Goal: Task Accomplishment & Management: Manage account settings

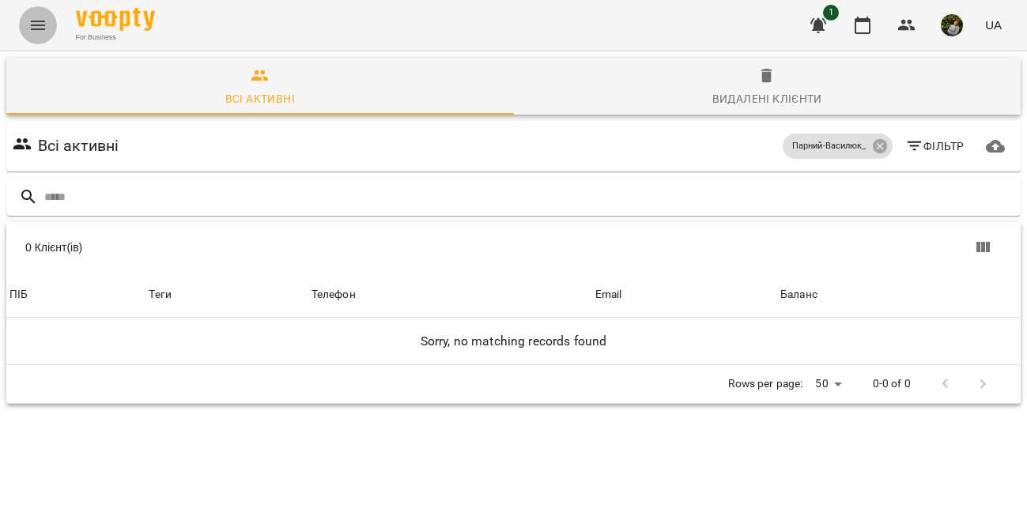
click at [36, 24] on icon "Menu" at bounding box center [37, 25] width 19 height 19
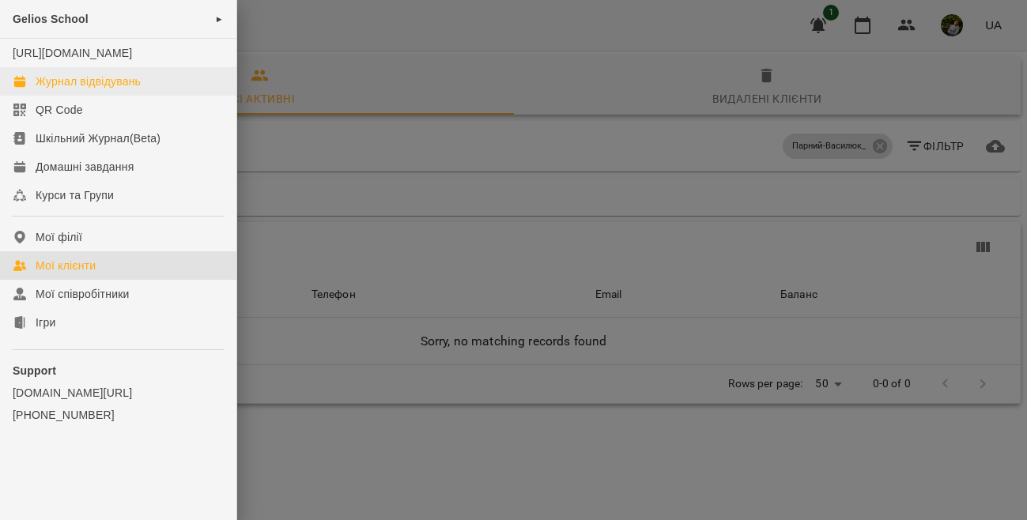
click at [94, 89] on div "Журнал відвідувань" at bounding box center [88, 82] width 105 height 16
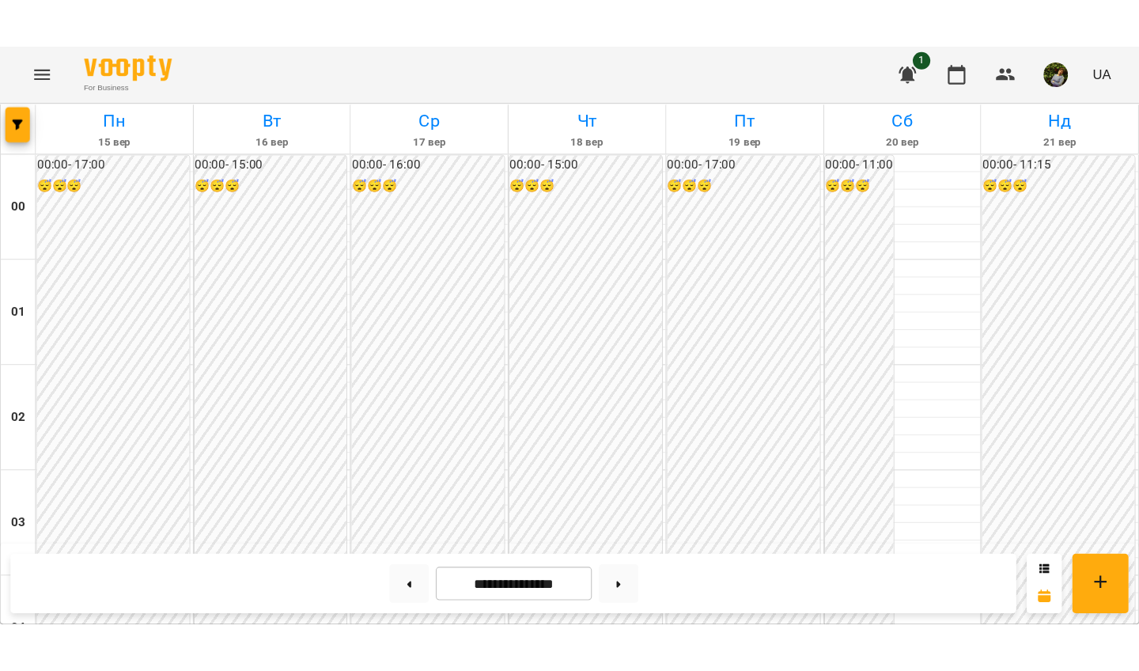
scroll to position [1741, 0]
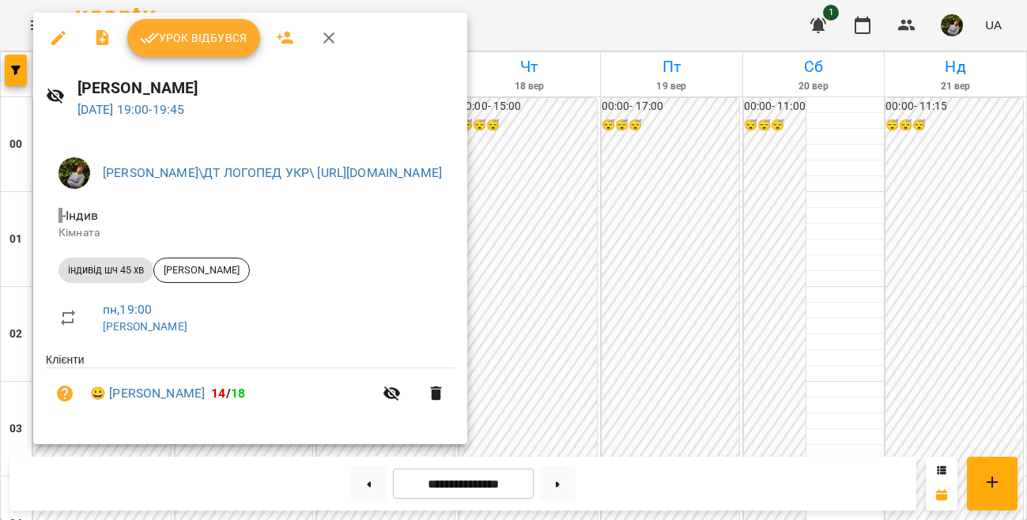
click at [227, 41] on span "Урок відбувся" at bounding box center [194, 37] width 108 height 19
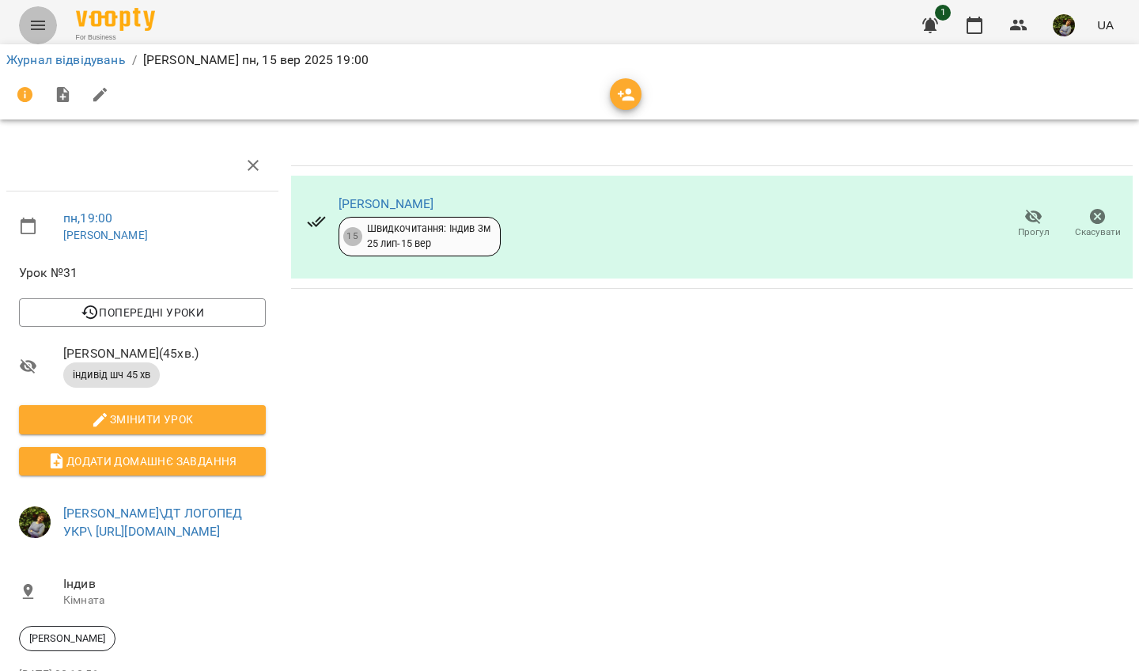
click at [39, 34] on icon "Menu" at bounding box center [37, 25] width 19 height 19
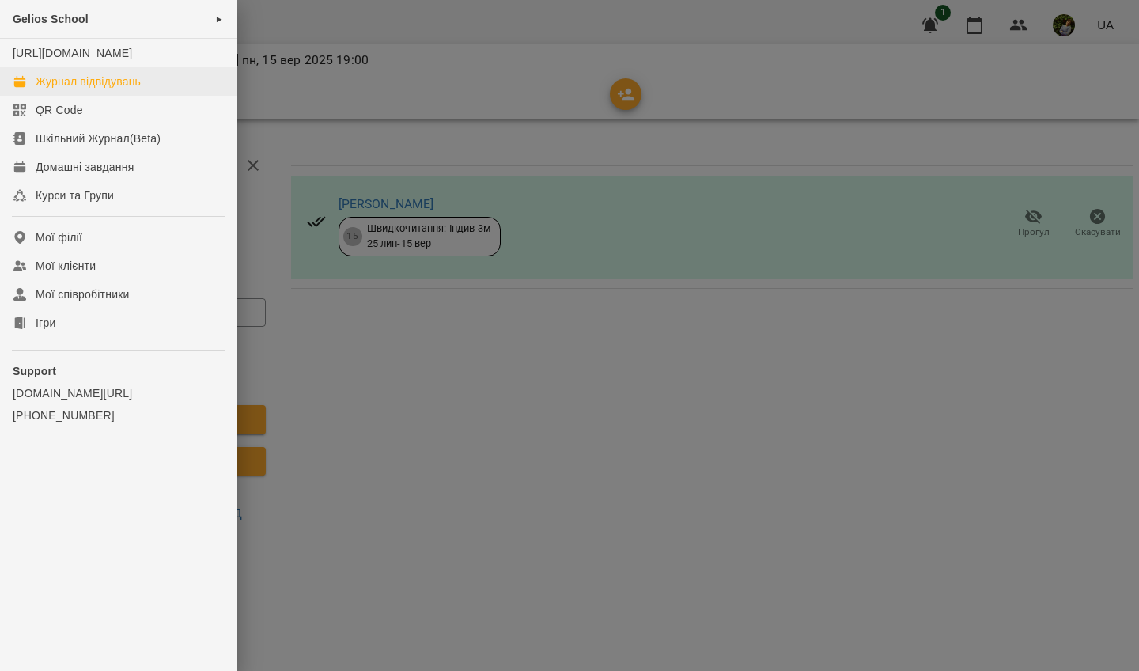
click at [51, 89] on div "Журнал відвідувань" at bounding box center [88, 82] width 105 height 16
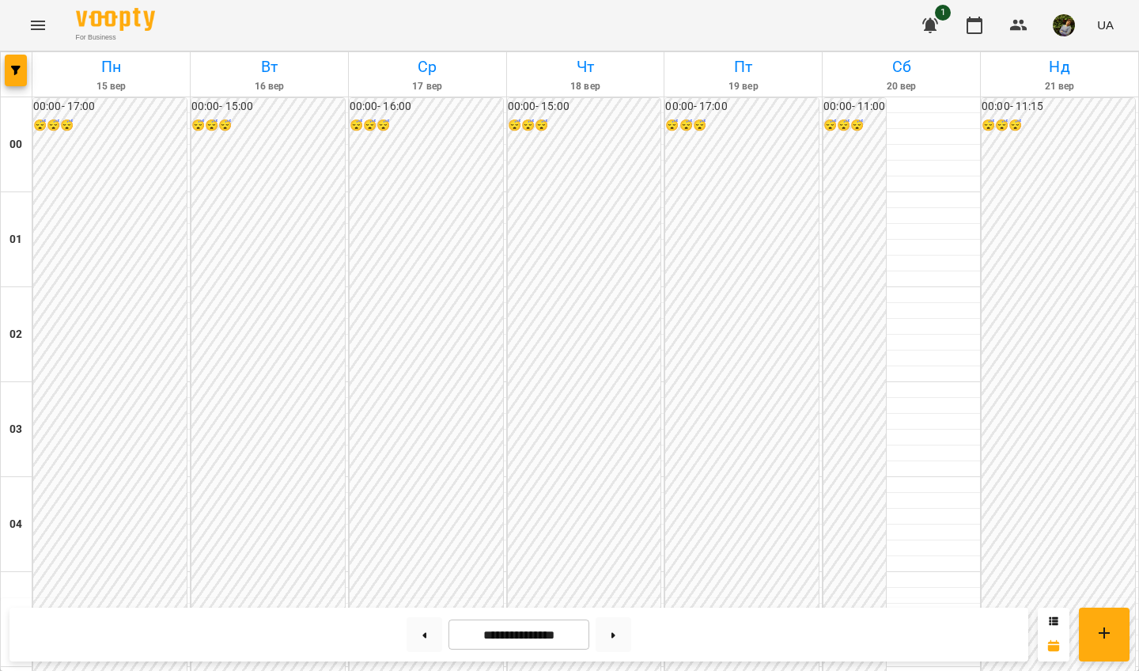
scroll to position [1521, 0]
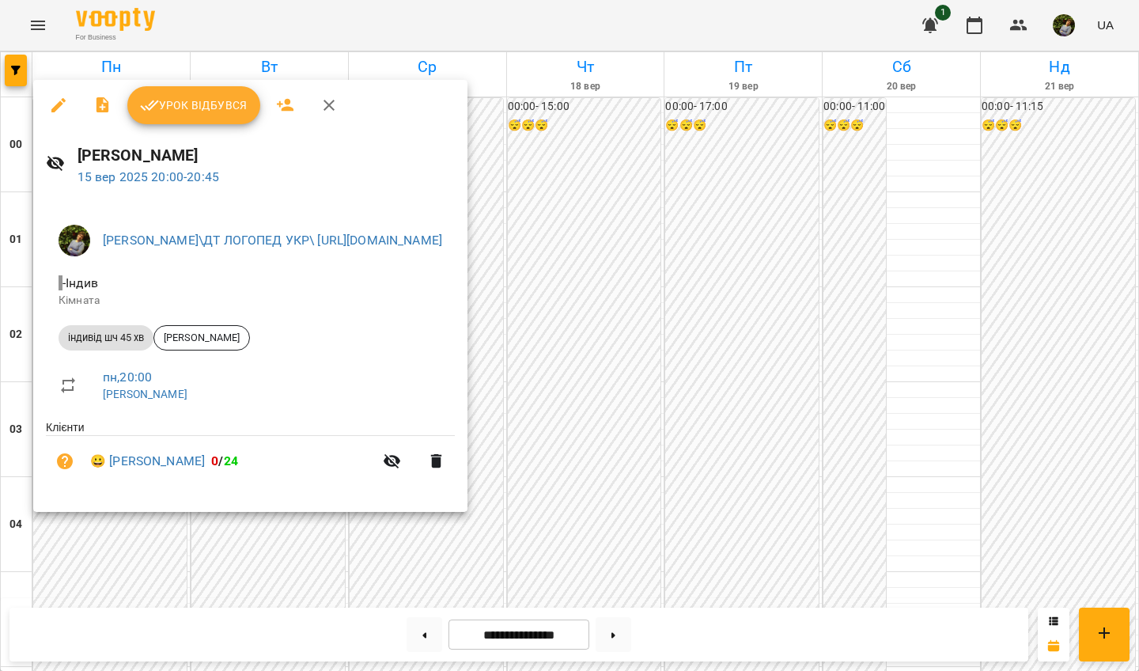
click at [202, 104] on span "Урок відбувся" at bounding box center [194, 105] width 108 height 19
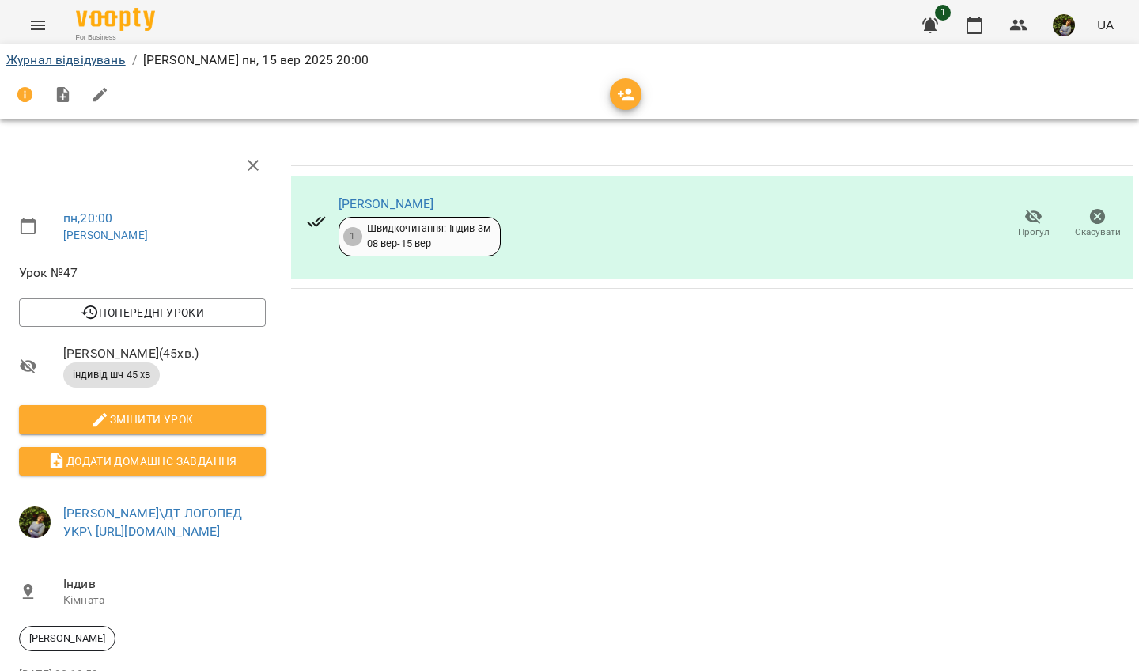
click at [74, 63] on link "Журнал відвідувань" at bounding box center [65, 59] width 119 height 15
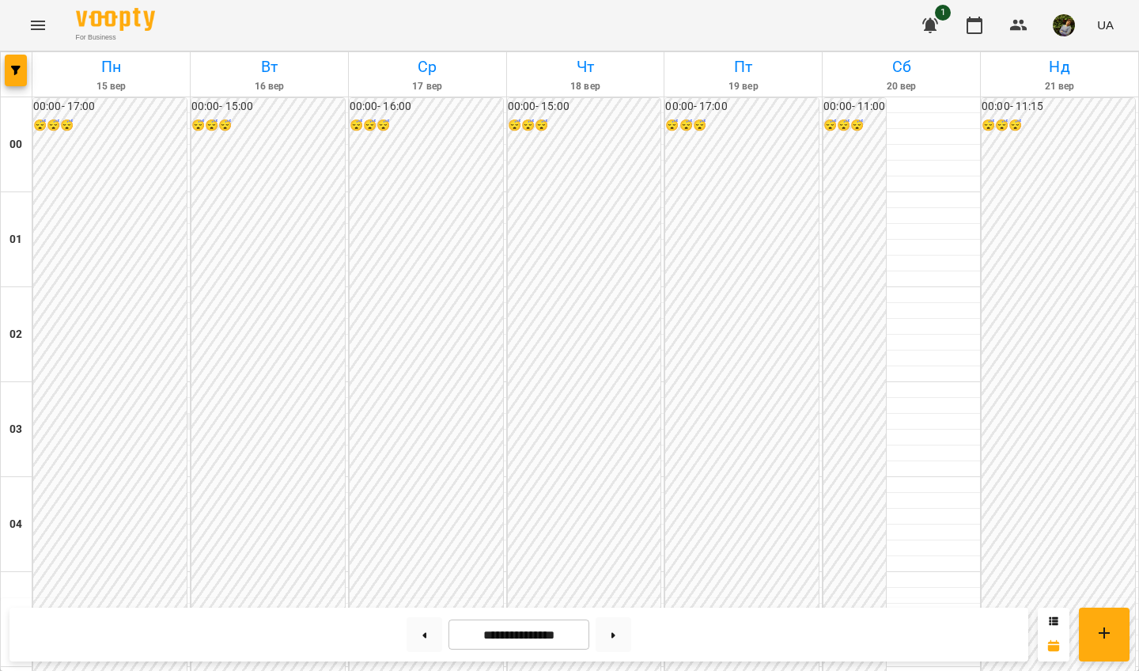
scroll to position [1775, 0]
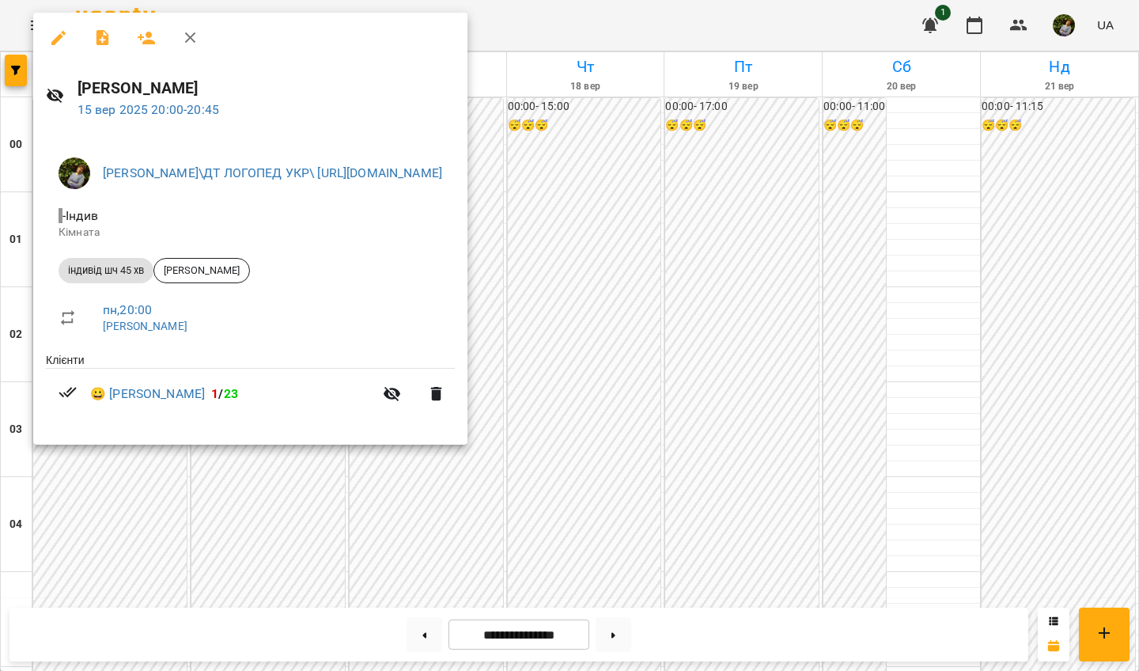
click at [777, 248] on div at bounding box center [569, 335] width 1139 height 671
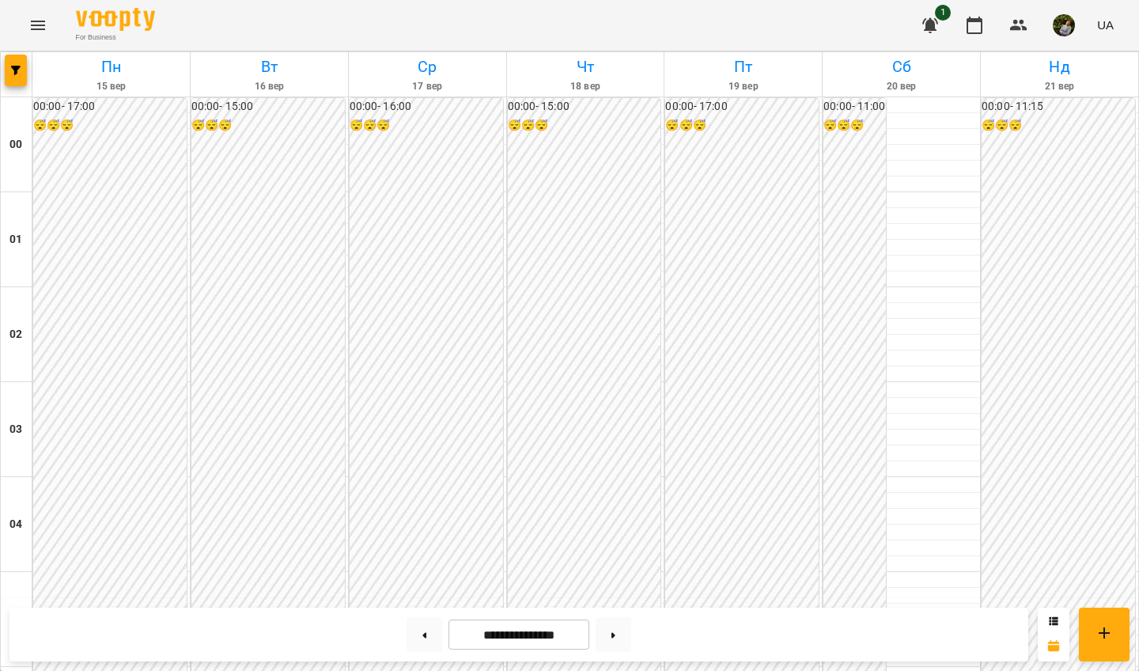
scroll to position [1283, 0]
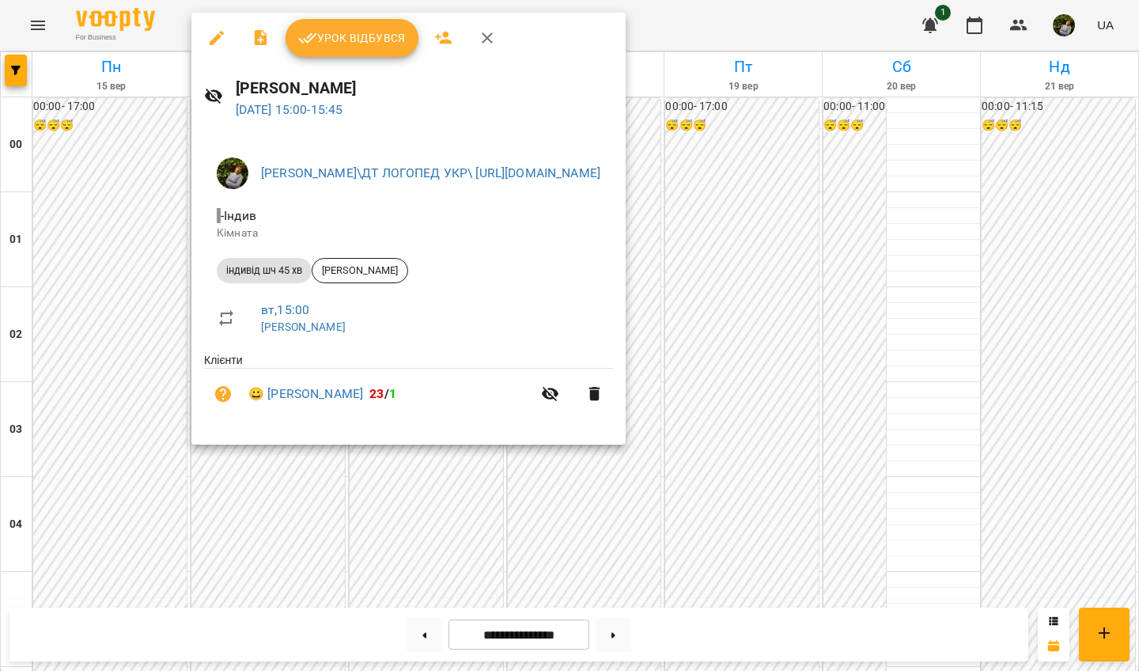
click at [441, 520] on div at bounding box center [569, 335] width 1139 height 671
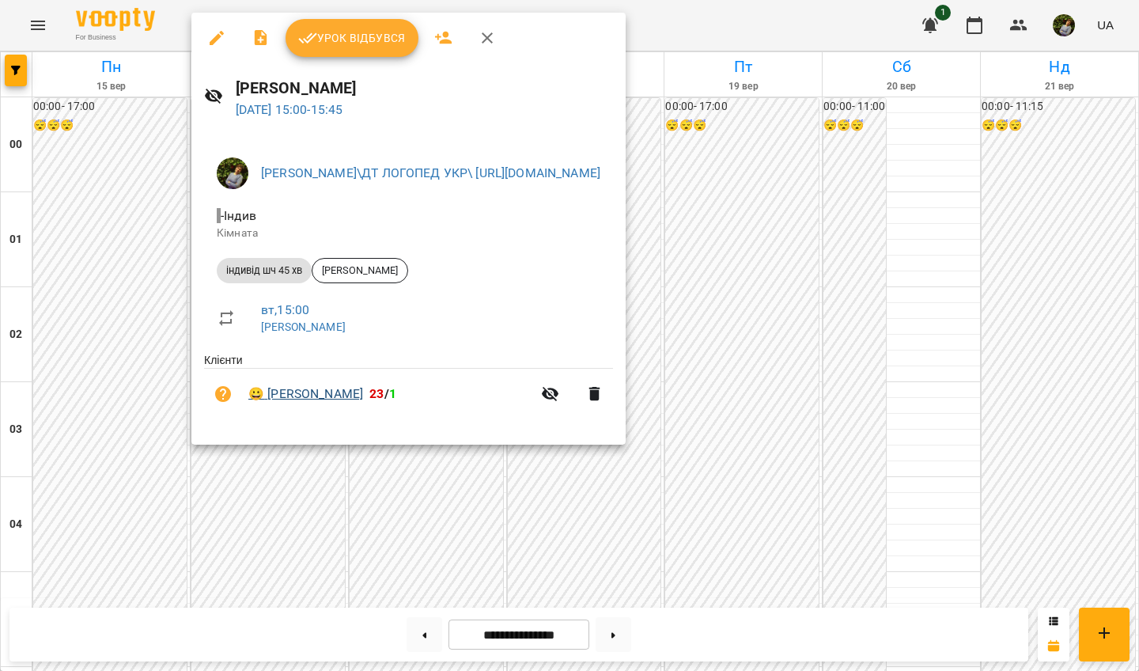
click at [334, 388] on link "😀 [PERSON_NAME]" at bounding box center [305, 393] width 115 height 19
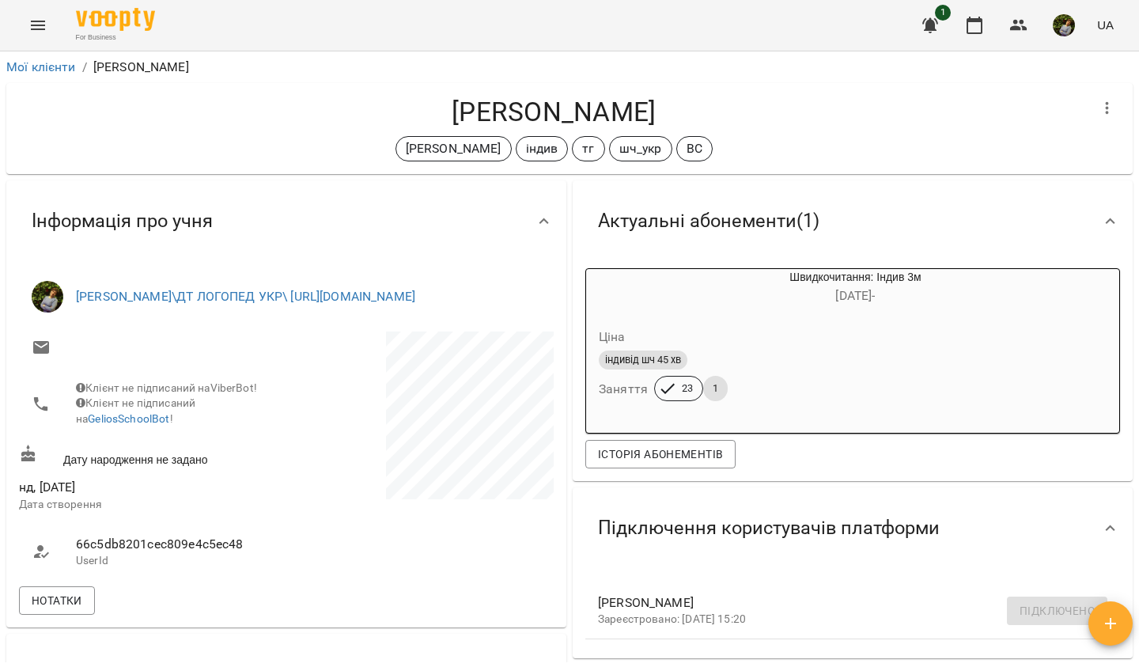
click at [42, 30] on icon "Menu" at bounding box center [37, 25] width 19 height 19
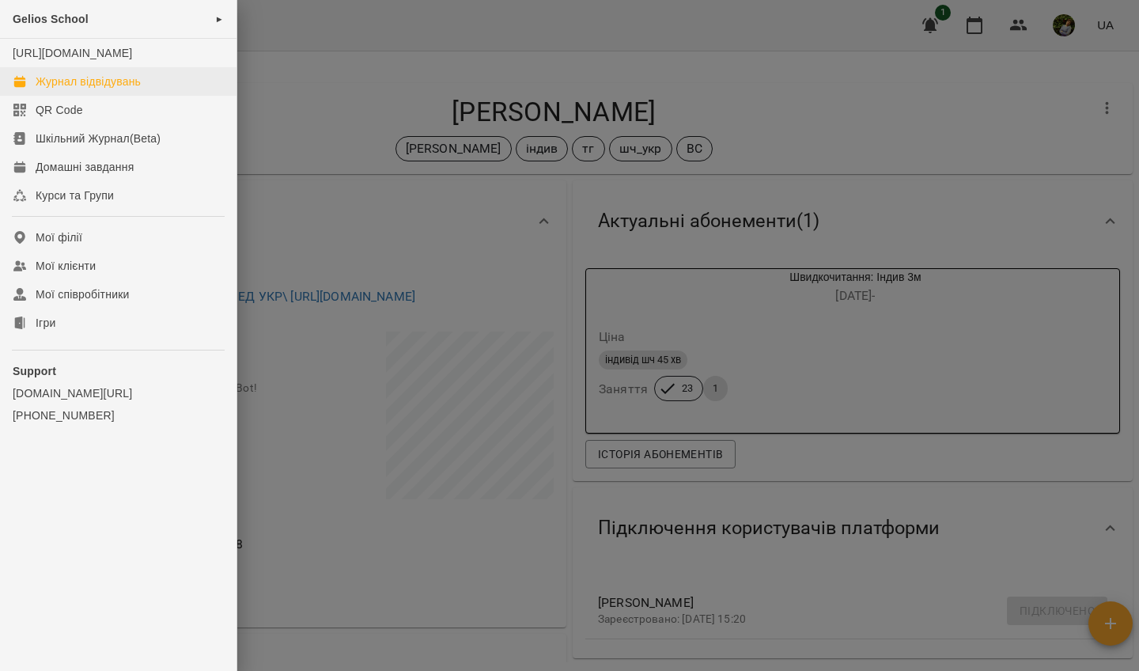
click at [85, 89] on div "Журнал відвідувань" at bounding box center [88, 82] width 105 height 16
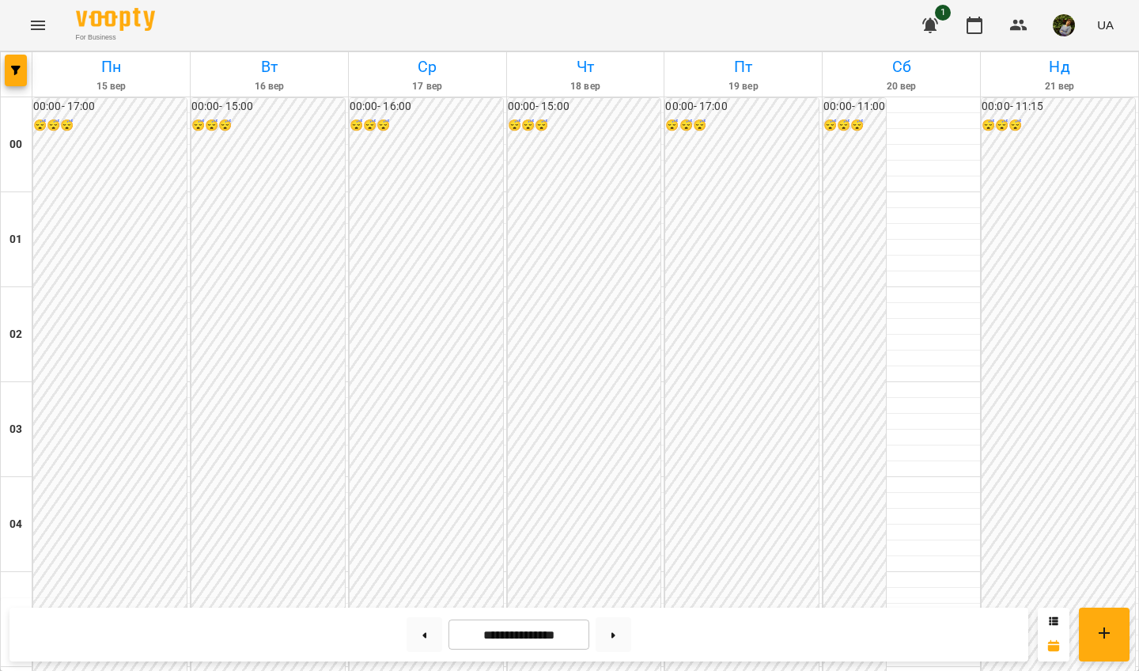
scroll to position [1557, 0]
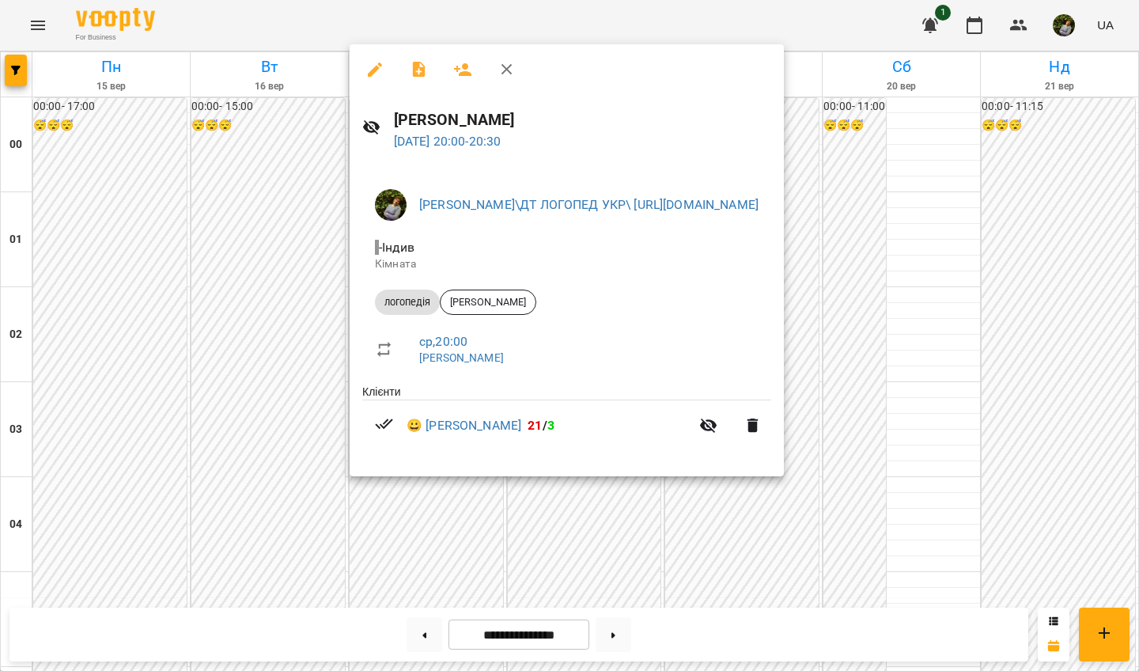
click at [115, 425] on div at bounding box center [569, 335] width 1139 height 671
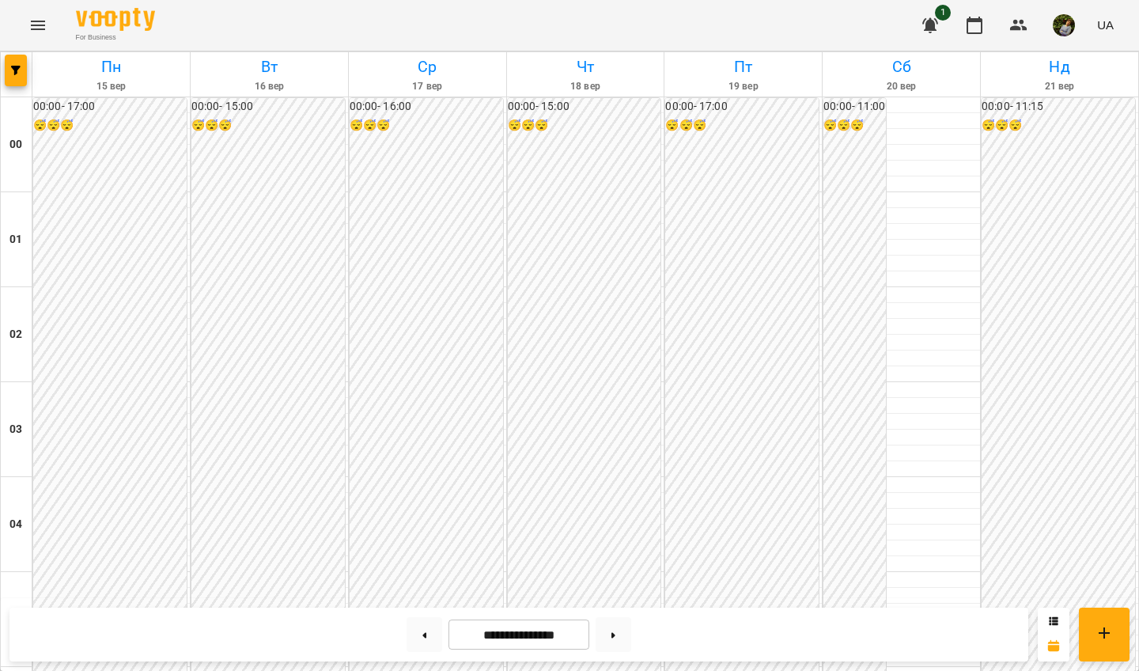
scroll to position [1601, 0]
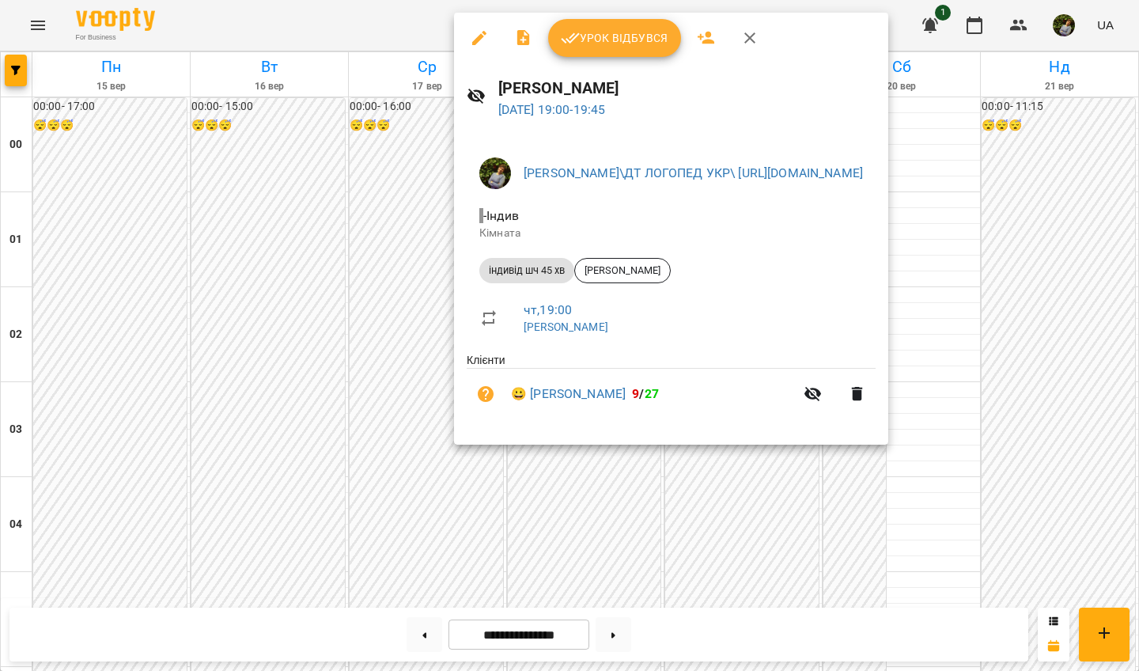
click at [377, 312] on div at bounding box center [569, 335] width 1139 height 671
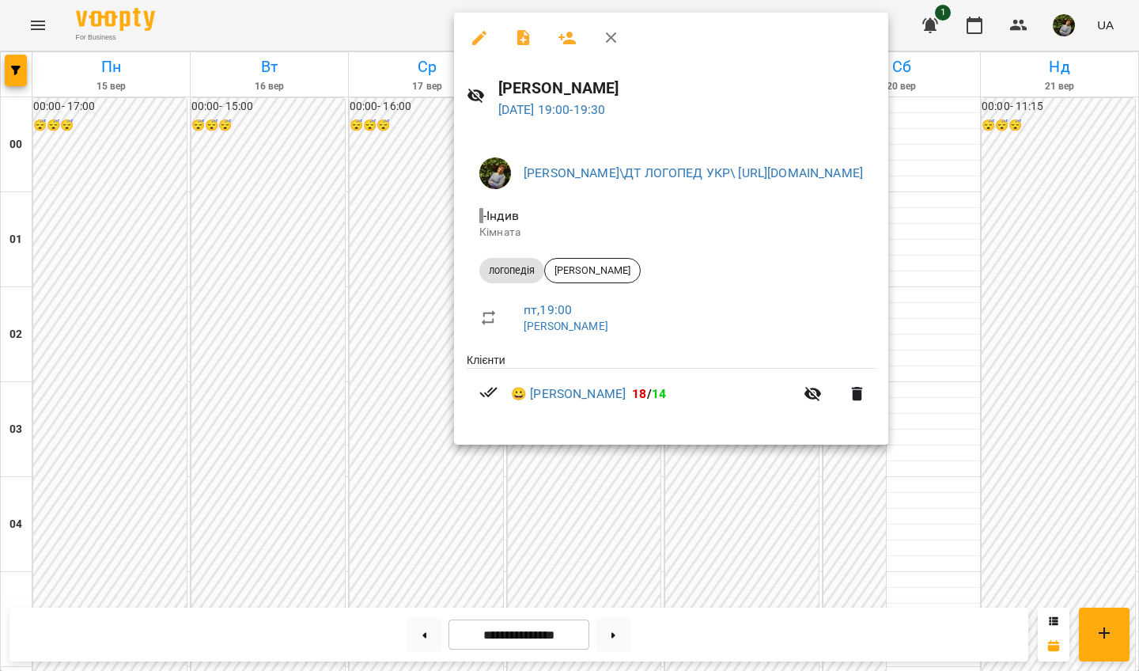
click at [353, 317] on div at bounding box center [569, 335] width 1139 height 671
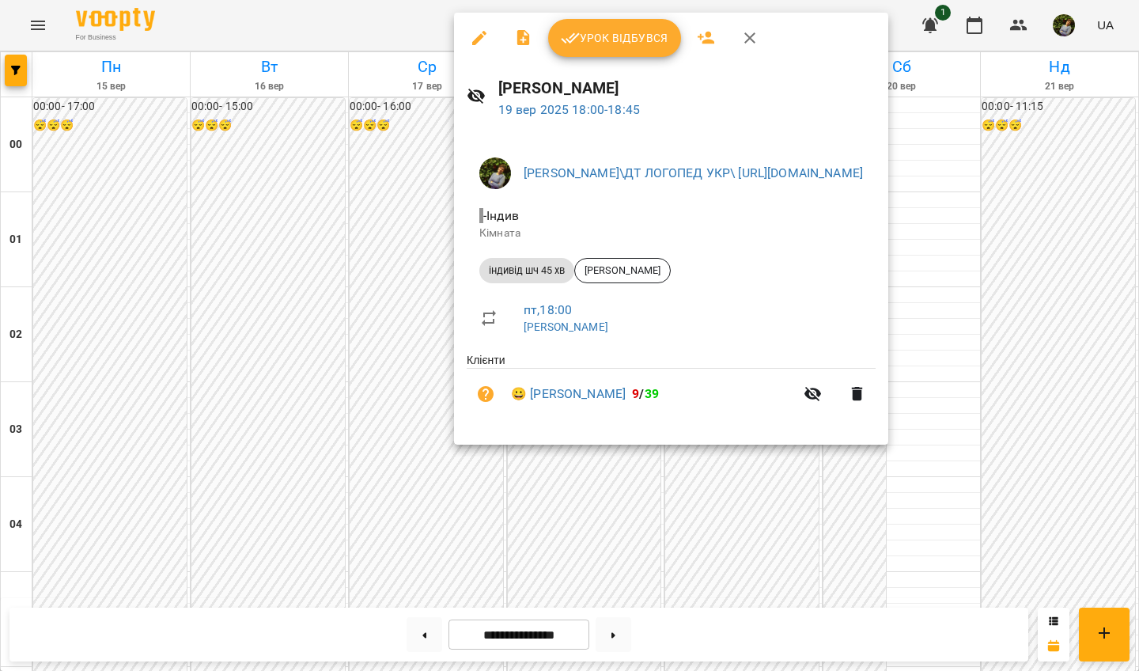
click at [785, 473] on div at bounding box center [569, 335] width 1139 height 671
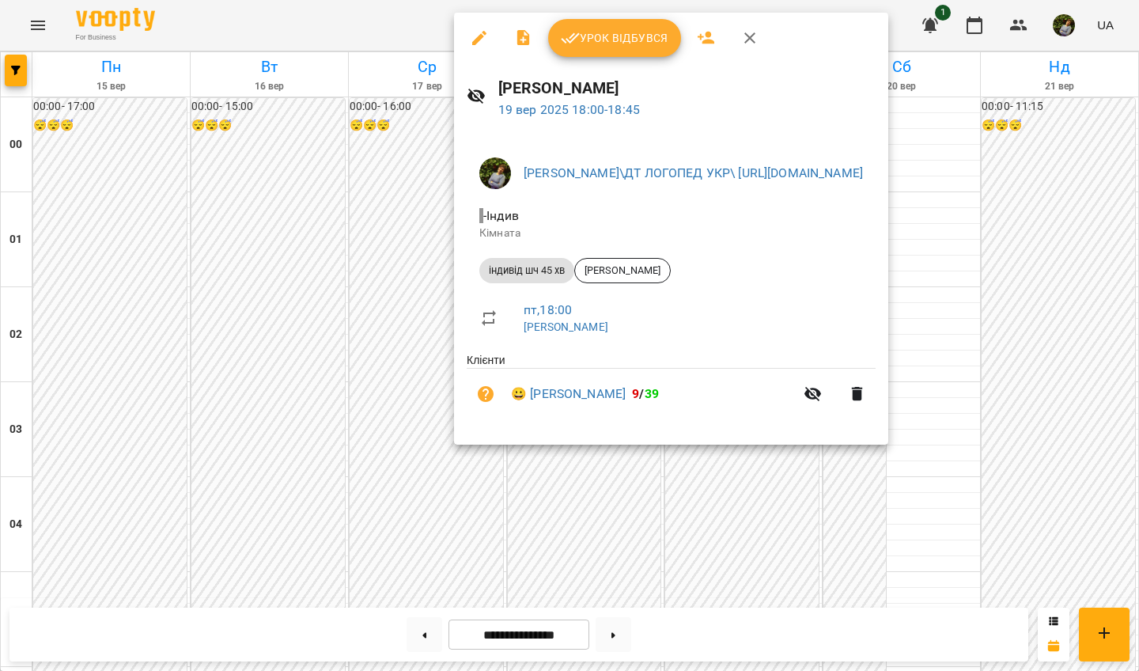
click at [779, 472] on div at bounding box center [569, 335] width 1139 height 671
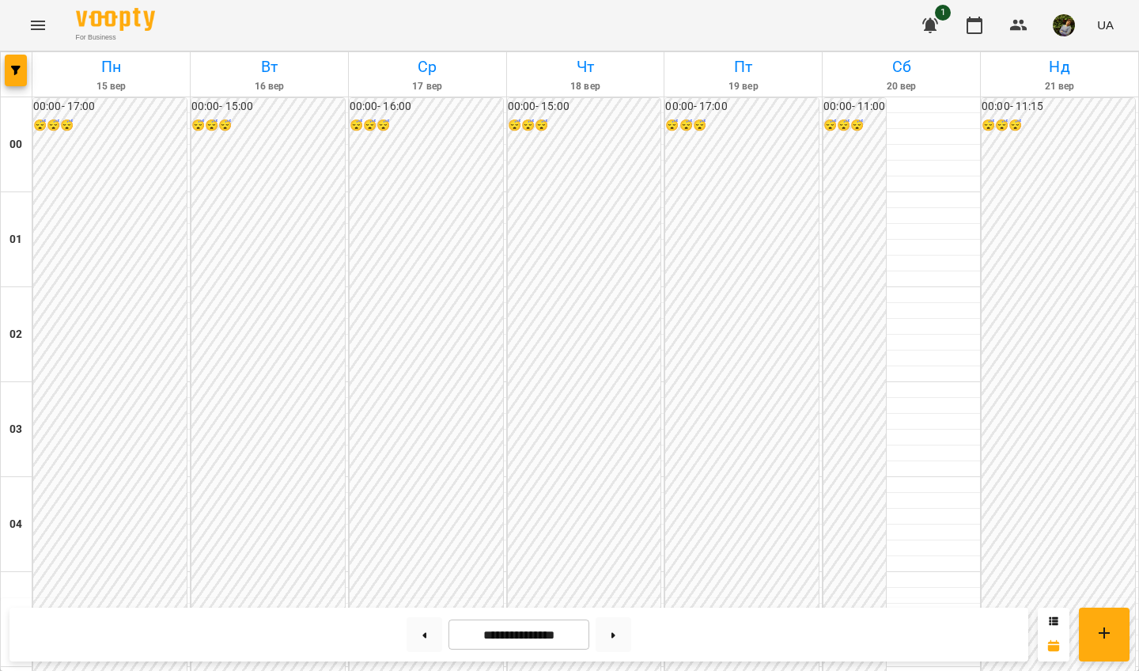
scroll to position [1390, 0]
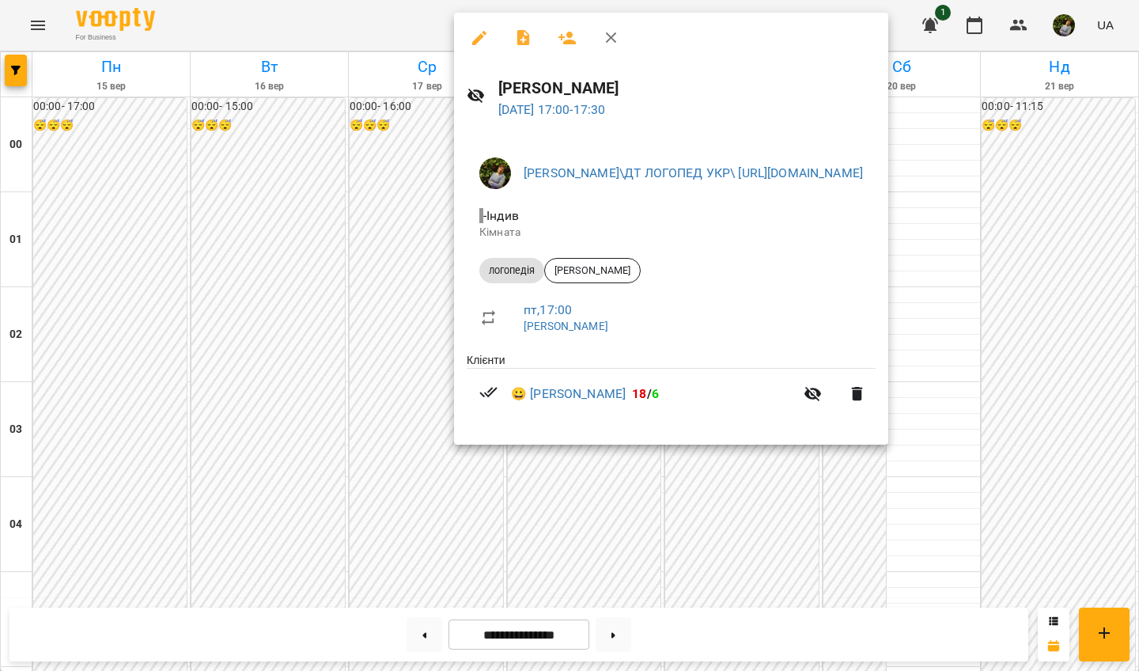
click at [783, 520] on div at bounding box center [569, 335] width 1139 height 671
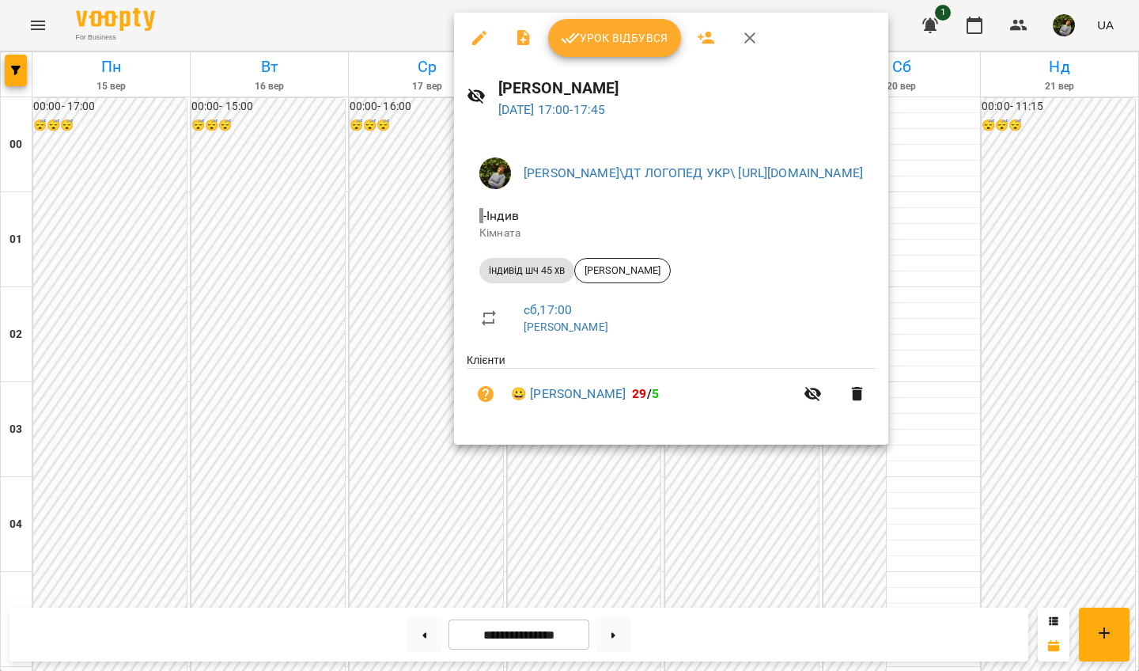
click at [747, 520] on div at bounding box center [569, 335] width 1139 height 671
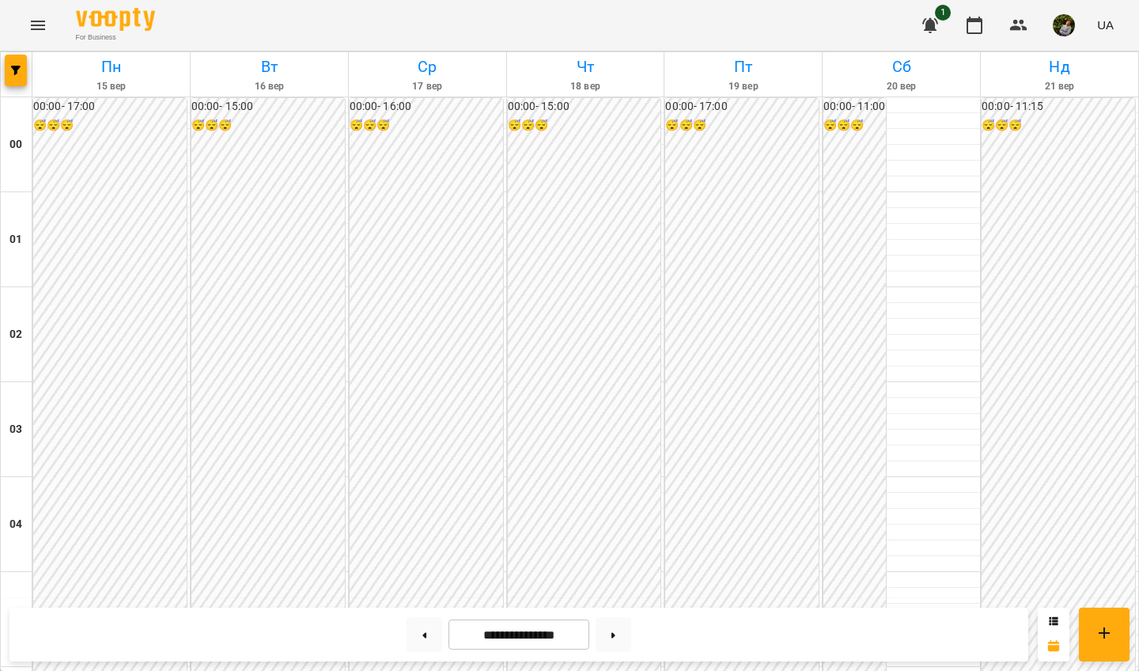
scroll to position [871, 0]
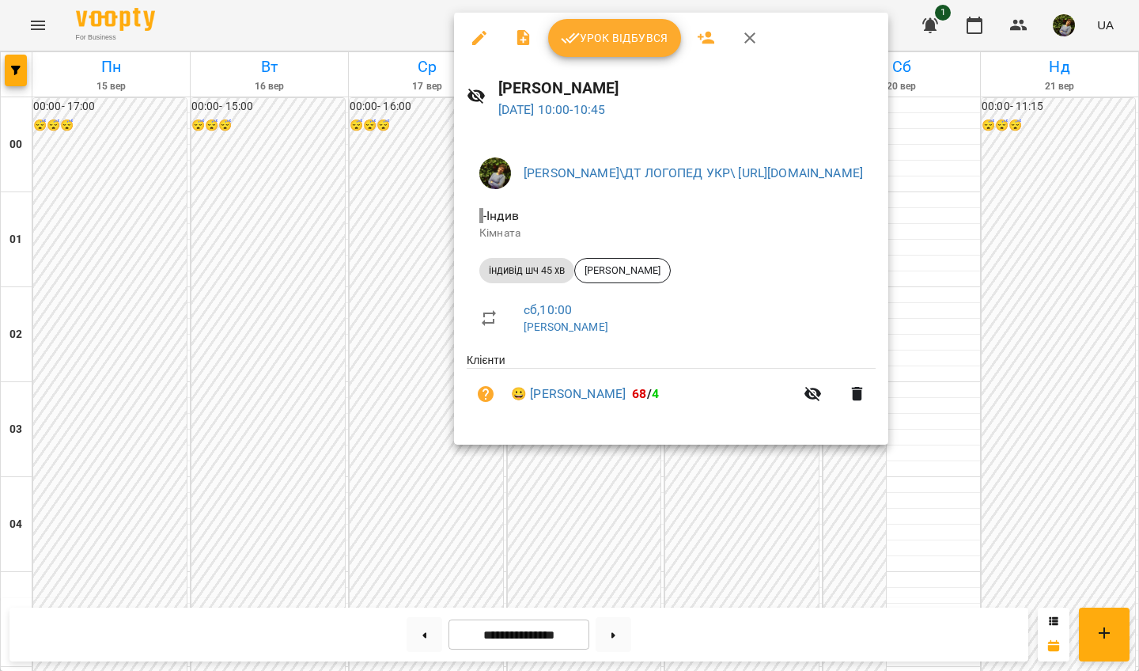
click at [1027, 520] on div at bounding box center [569, 335] width 1139 height 671
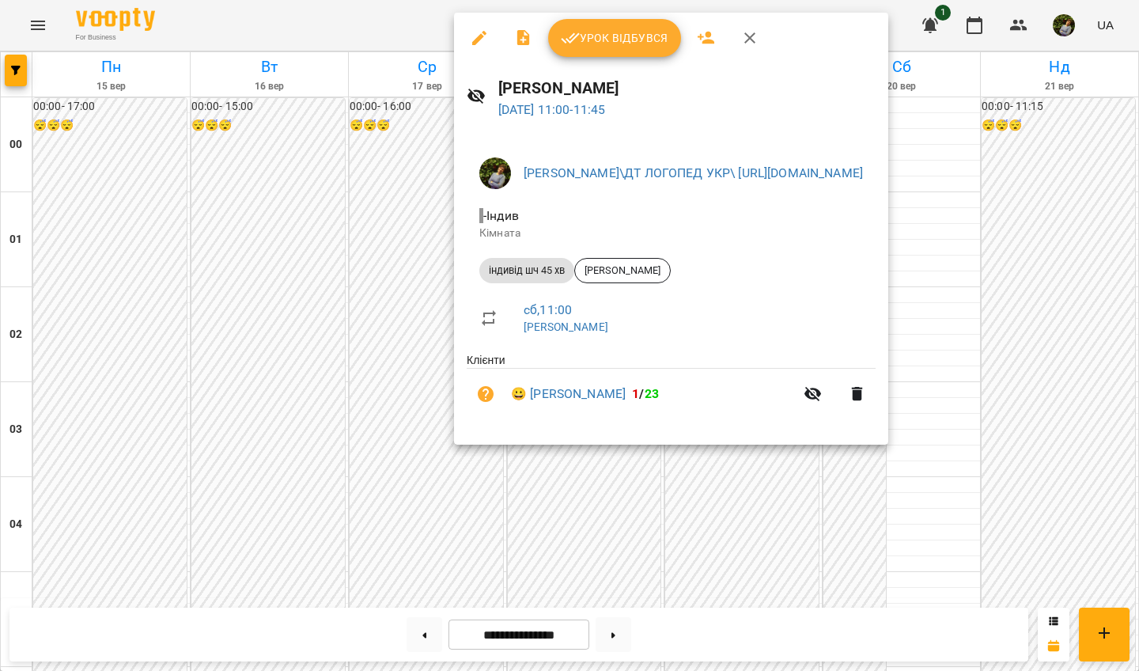
click at [1027, 520] on div at bounding box center [569, 335] width 1139 height 671
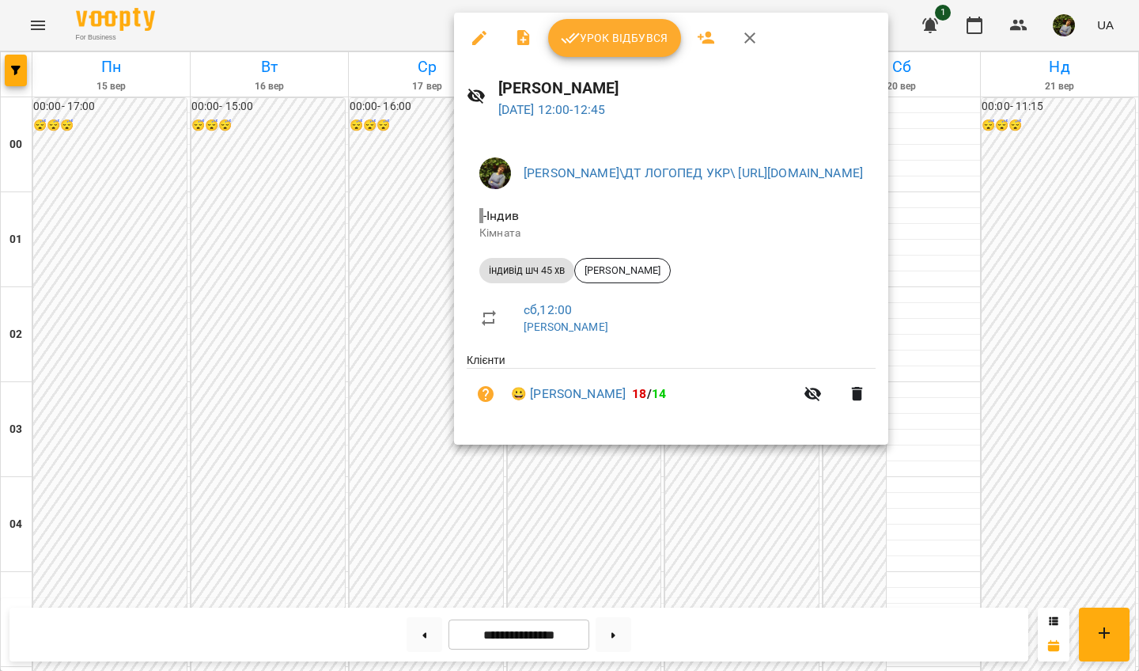
click at [1027, 520] on div at bounding box center [569, 335] width 1139 height 671
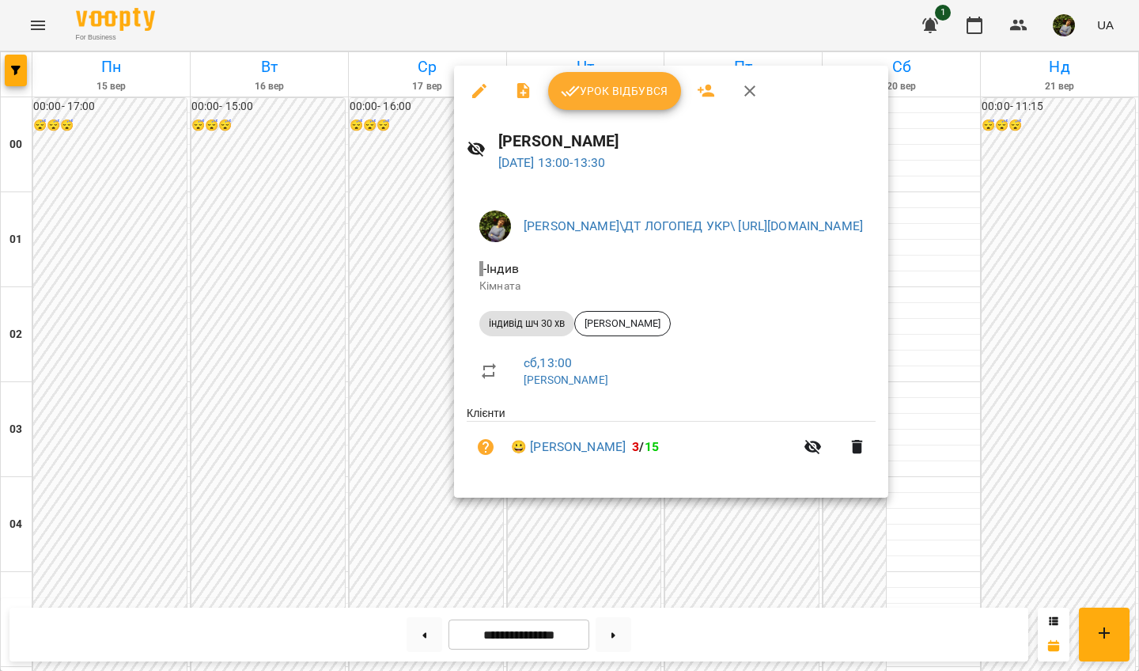
click at [1027, 520] on div at bounding box center [569, 335] width 1139 height 671
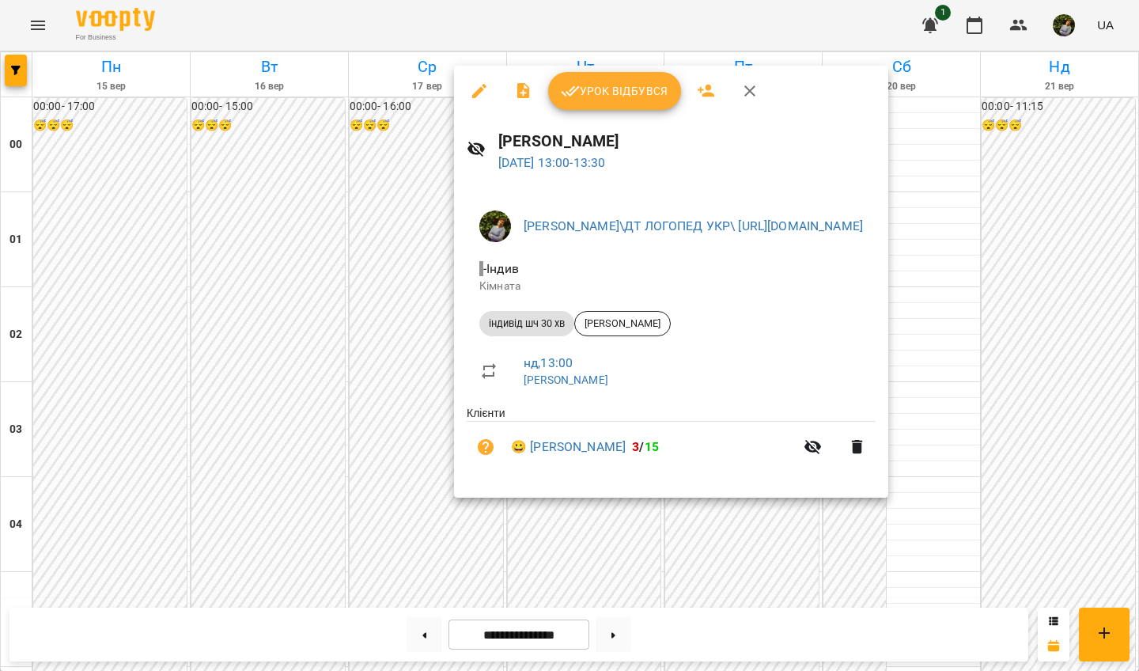
click at [1027, 520] on div at bounding box center [569, 335] width 1139 height 671
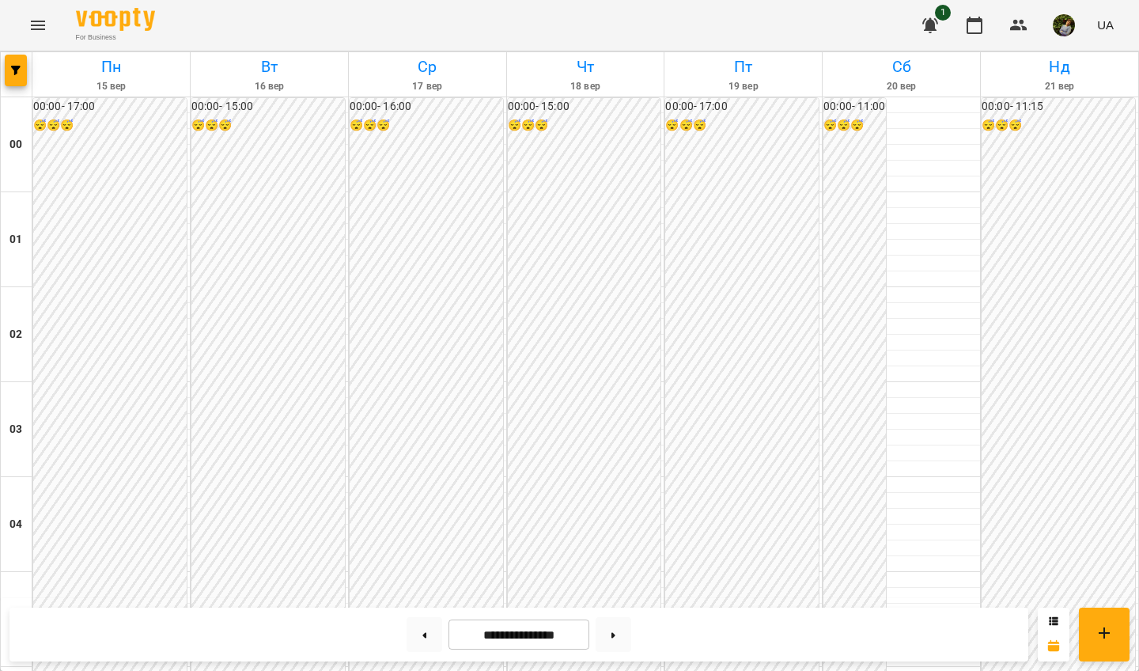
scroll to position [1000, 0]
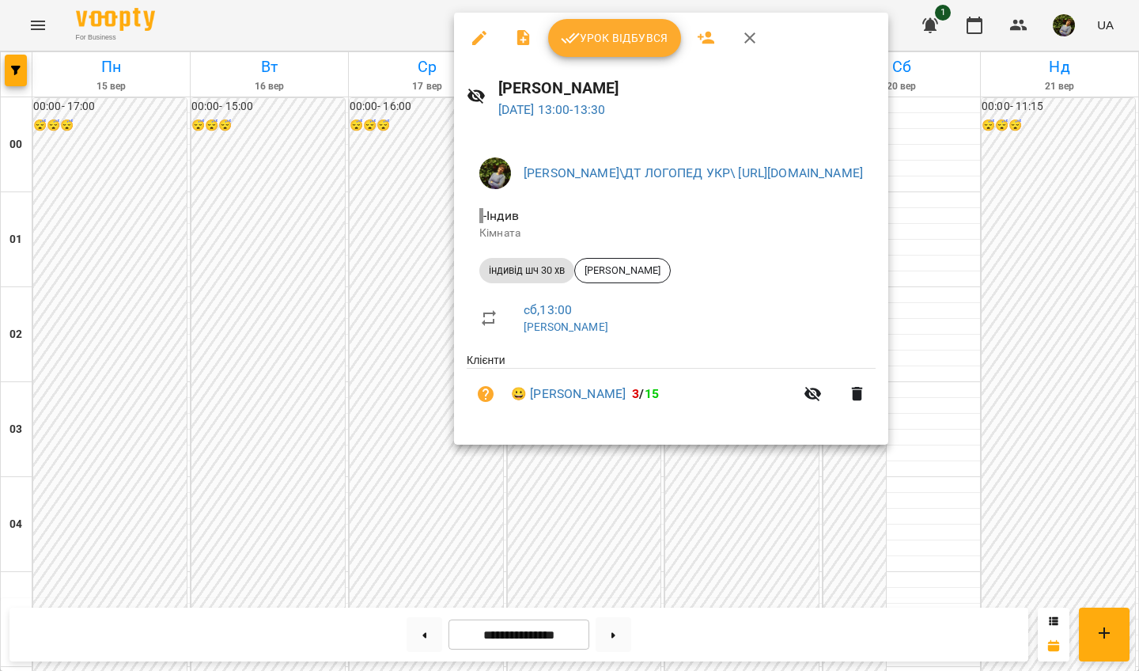
click at [1027, 461] on div at bounding box center [569, 335] width 1139 height 671
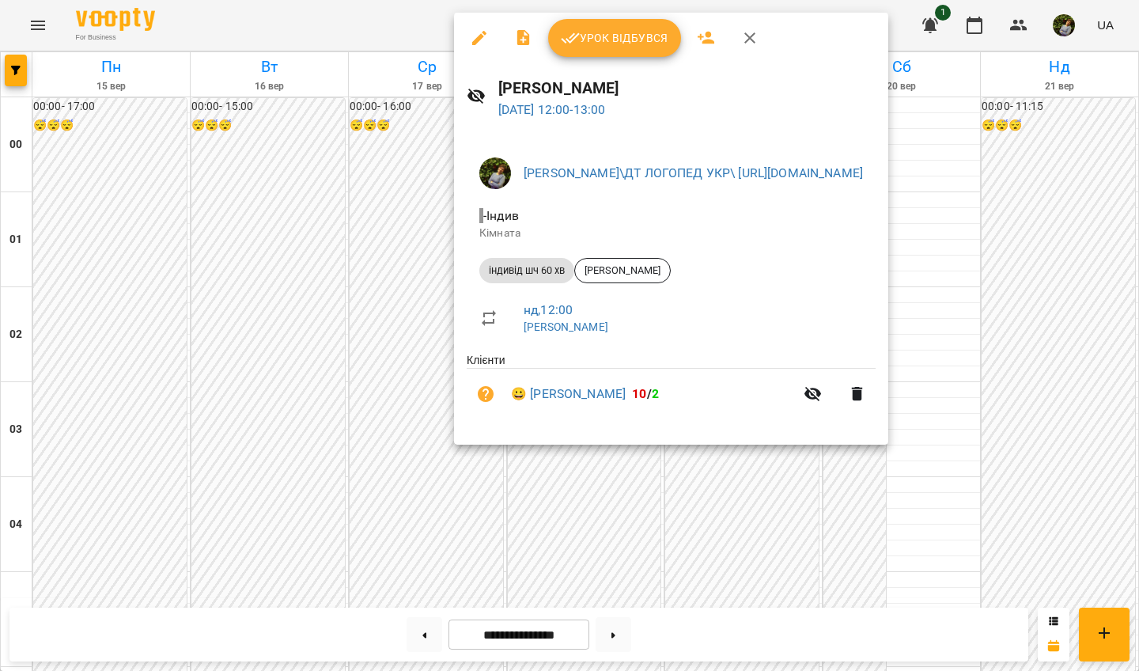
click at [1027, 511] on div at bounding box center [569, 335] width 1139 height 671
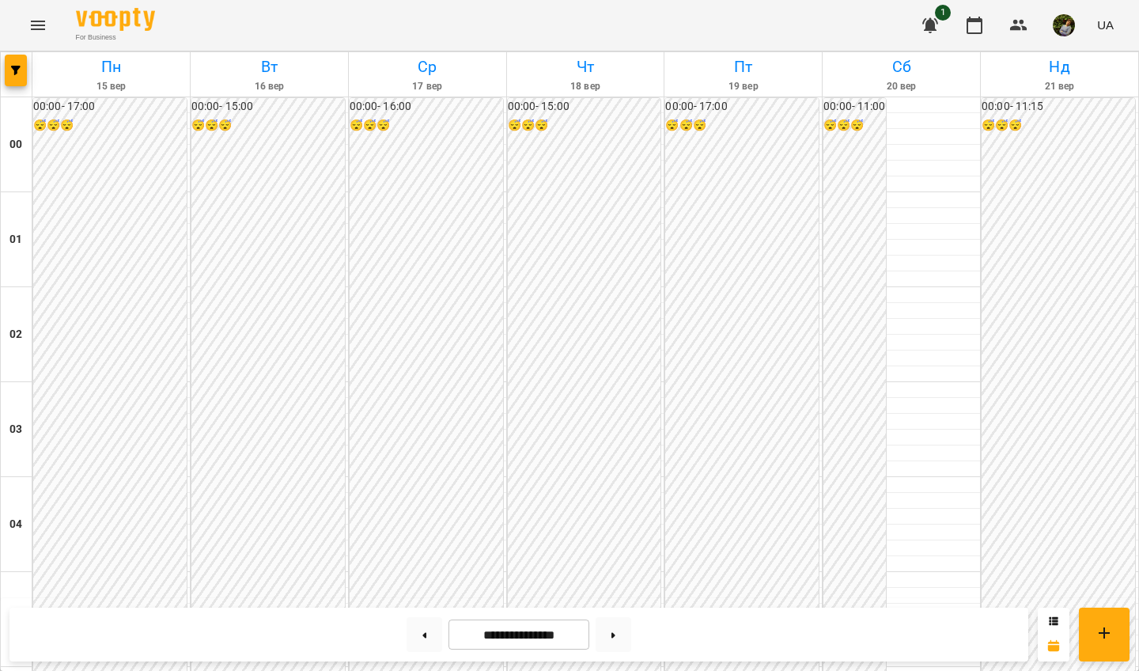
scroll to position [1484, 0]
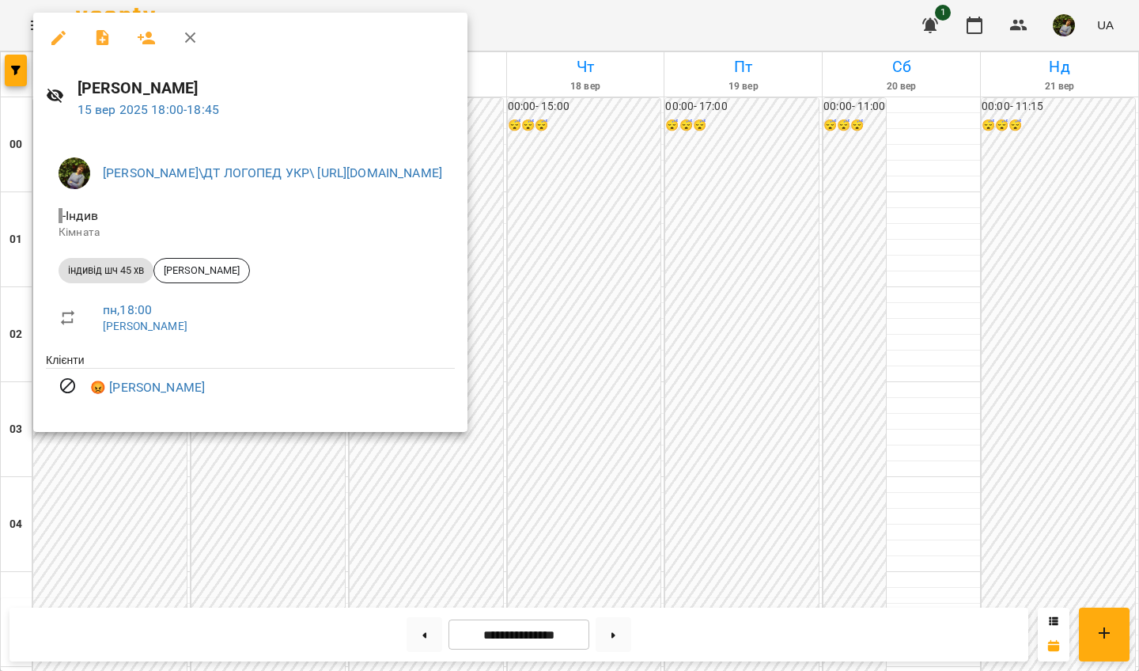
click at [420, 474] on div at bounding box center [569, 335] width 1139 height 671
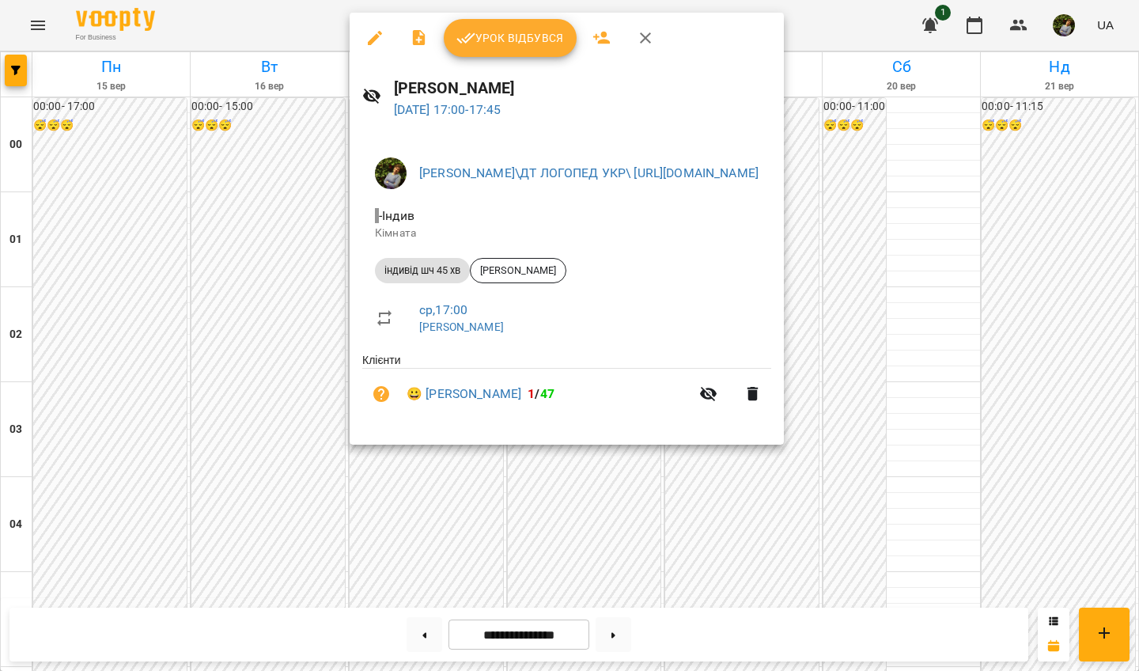
click at [437, 493] on div at bounding box center [569, 335] width 1139 height 671
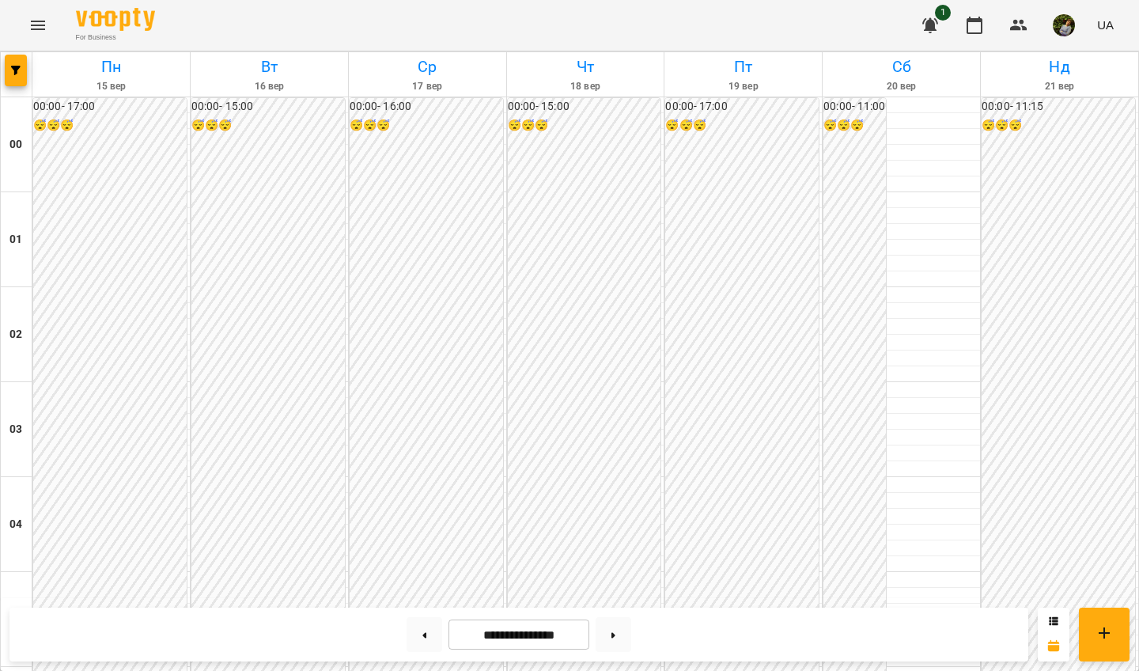
scroll to position [1408, 0]
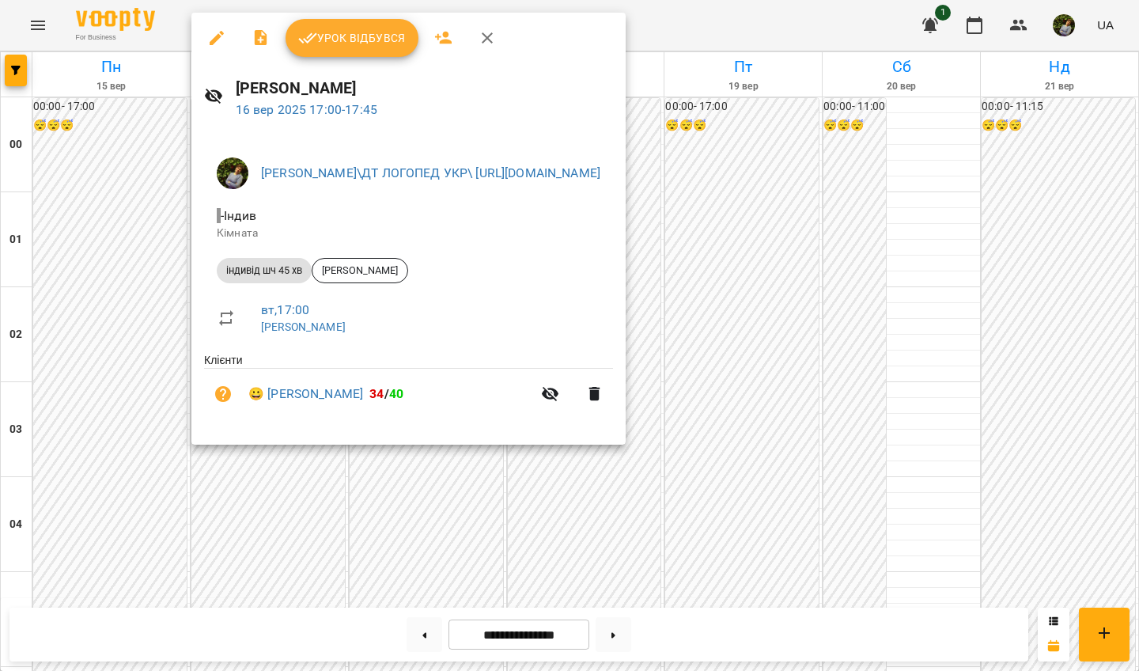
click at [431, 502] on div at bounding box center [569, 335] width 1139 height 671
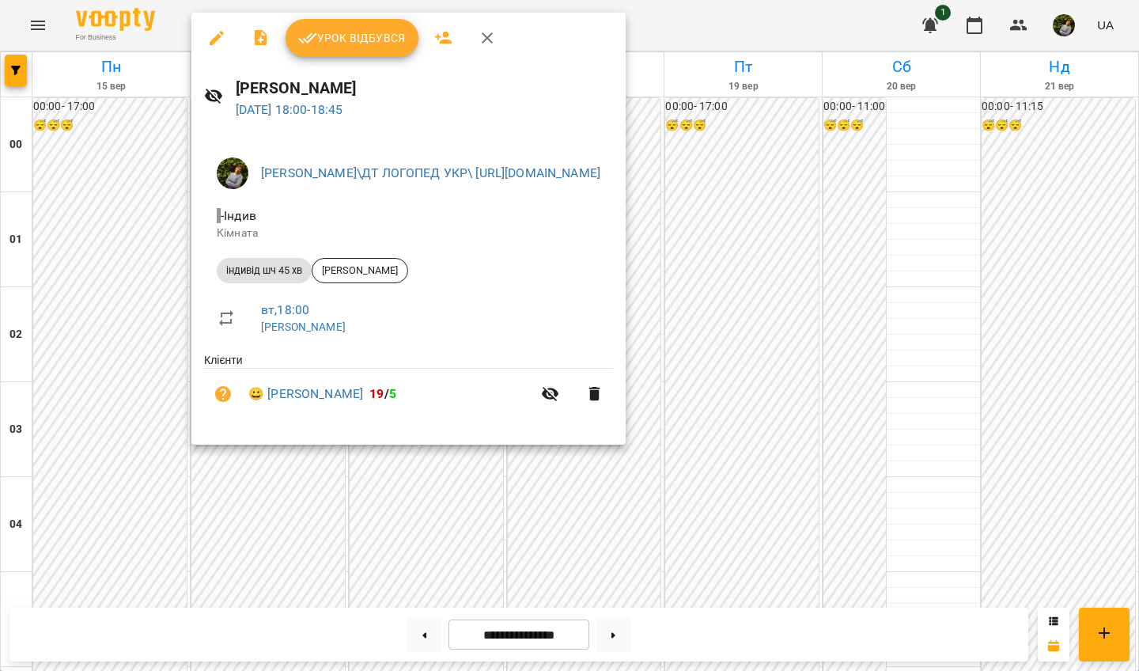
click at [432, 520] on div at bounding box center [569, 335] width 1139 height 671
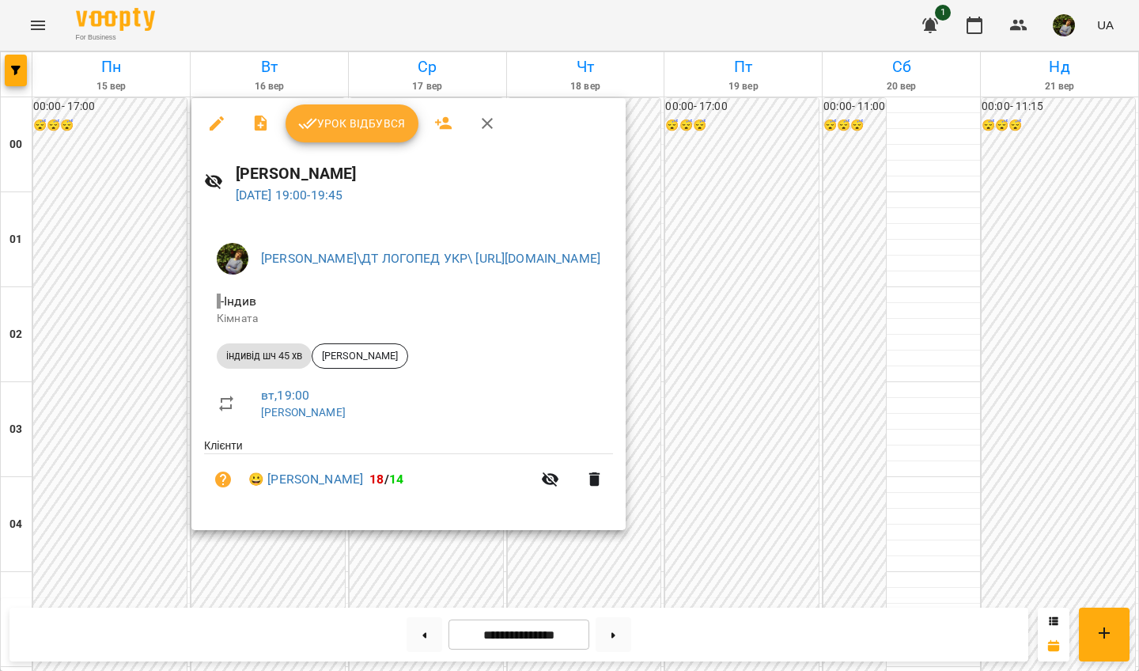
click at [433, 520] on div at bounding box center [569, 335] width 1139 height 671
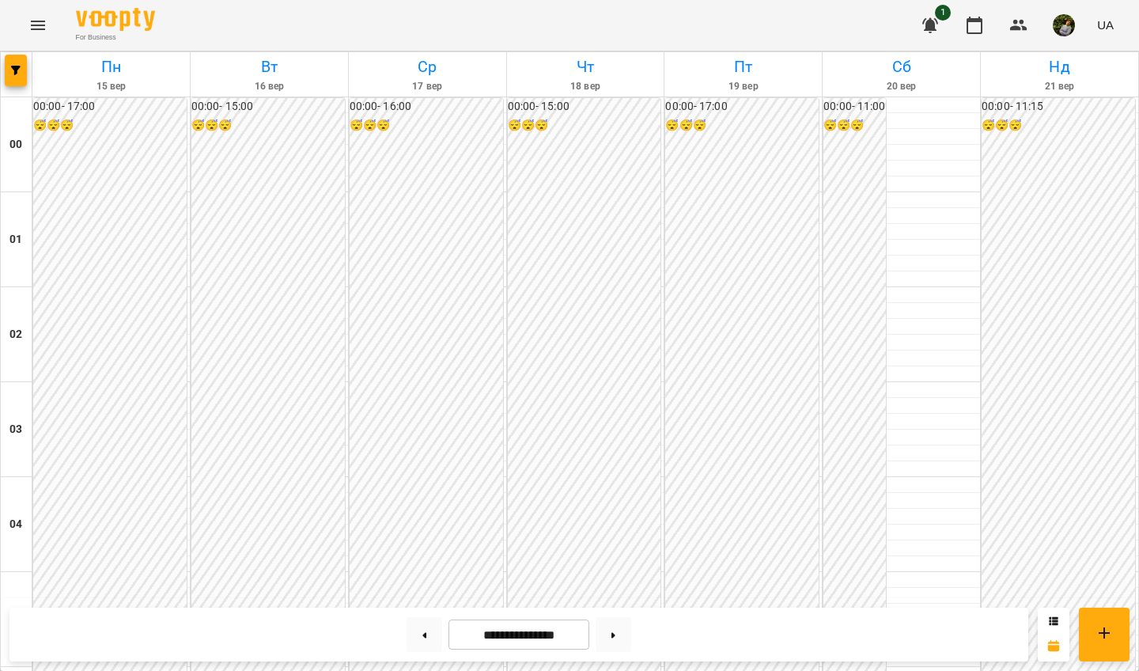
scroll to position [0, 0]
